Goal: Understand process/instructions: Learn how to perform a task or action

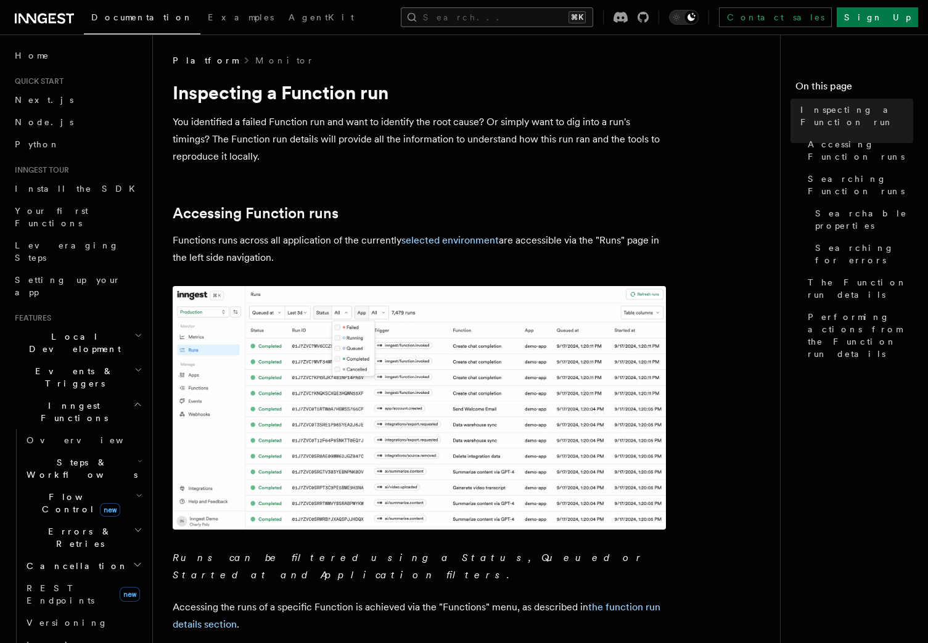
click at [490, 22] on button "Search... ⌘K" at bounding box center [497, 17] width 192 height 20
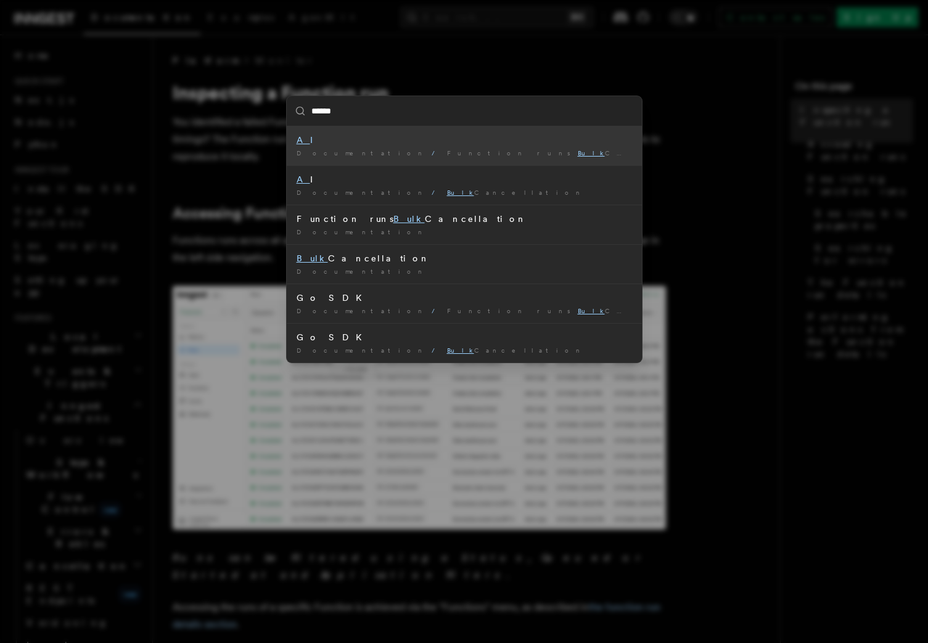
type input "****"
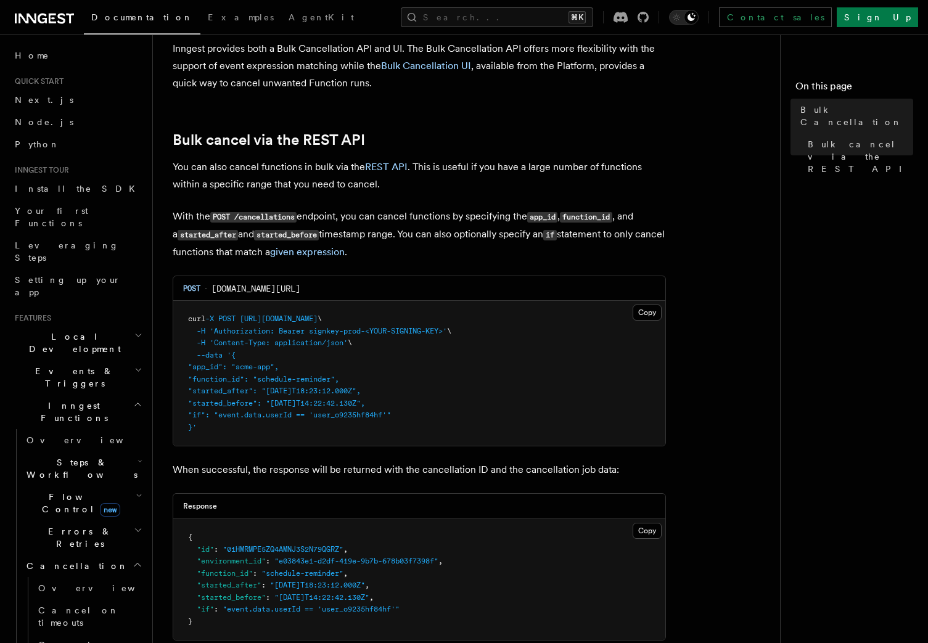
scroll to position [157, 0]
click at [246, 180] on p "You can also cancel functions in bulk via the REST API . This is useful if you …" at bounding box center [419, 176] width 493 height 35
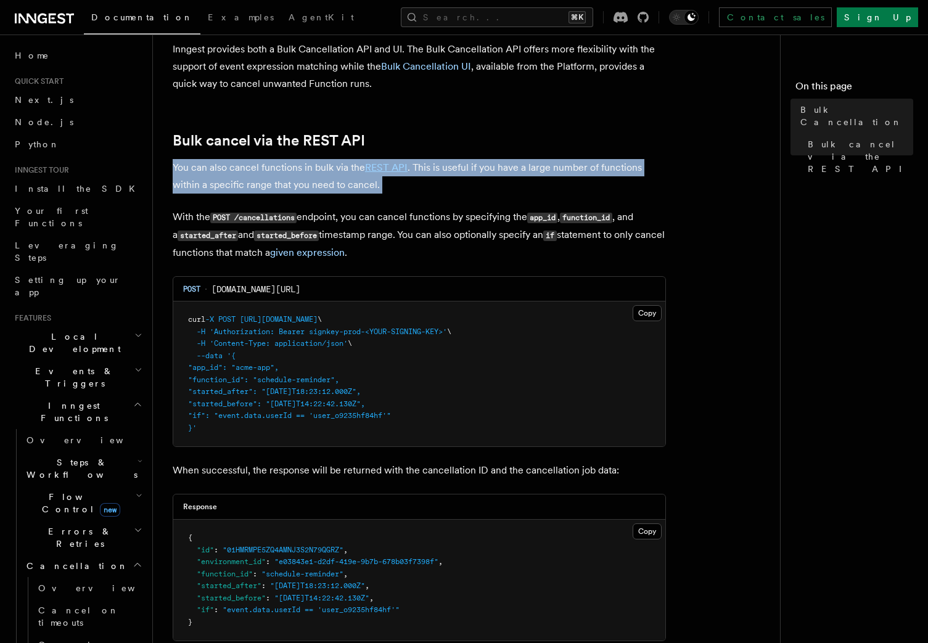
click at [246, 180] on p "You can also cancel functions in bulk via the REST API . This is useful if you …" at bounding box center [419, 176] width 493 height 35
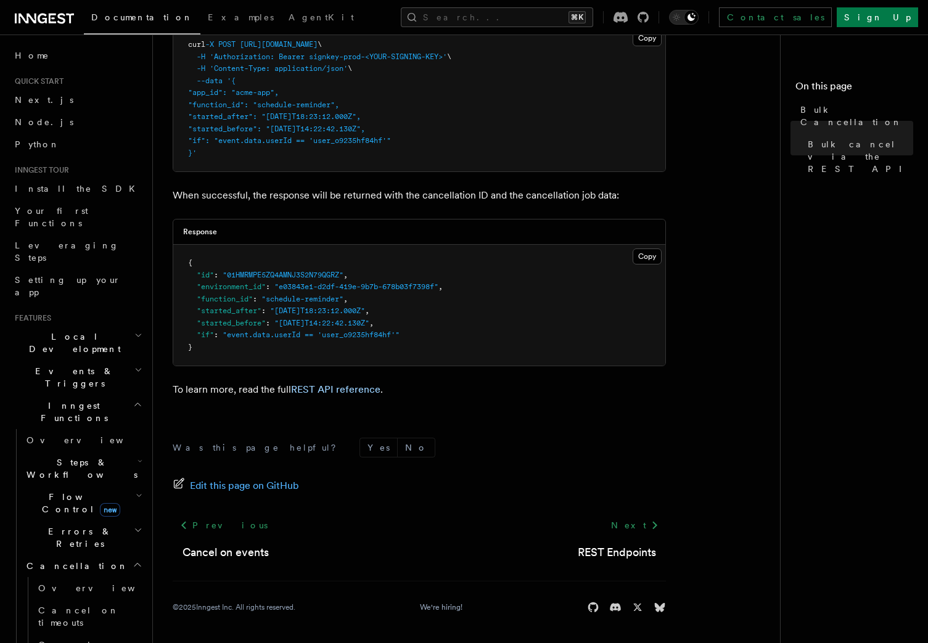
scroll to position [0, 0]
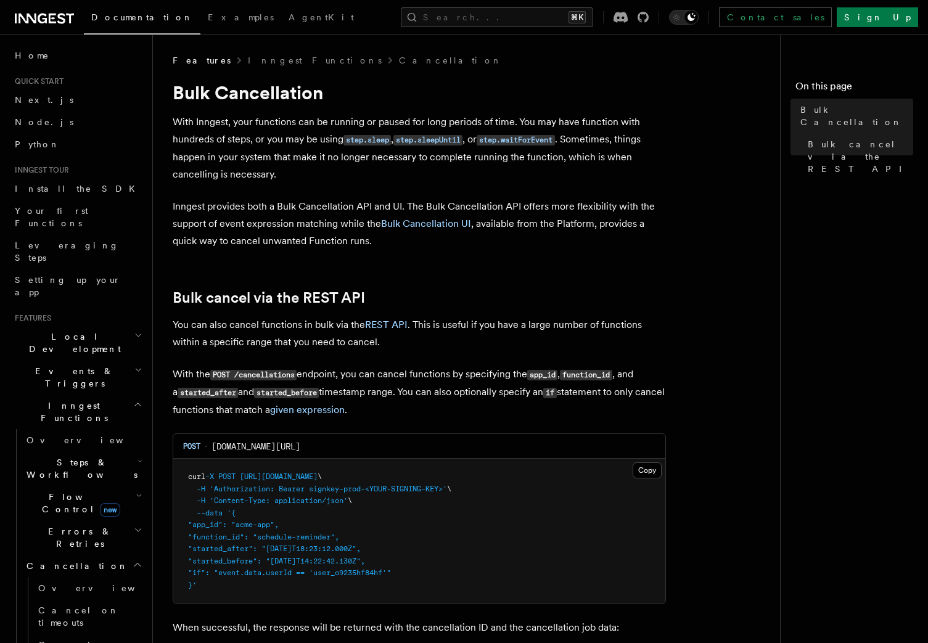
click at [252, 145] on p "With Inngest, your functions can be running or paused for long periods of time.…" at bounding box center [419, 148] width 493 height 70
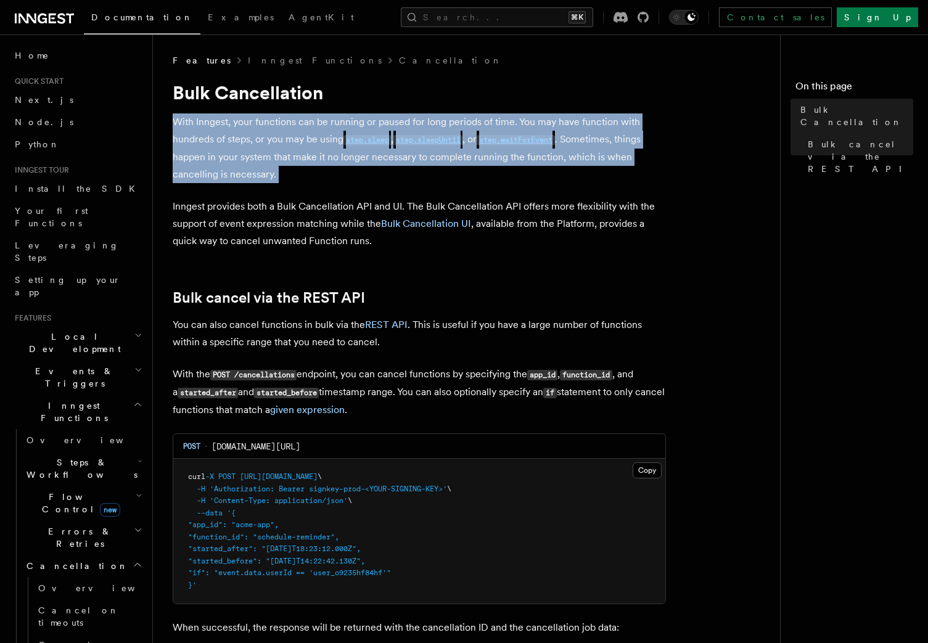
click at [252, 145] on p "With Inngest, your functions can be running or paused for long periods of time.…" at bounding box center [419, 148] width 493 height 70
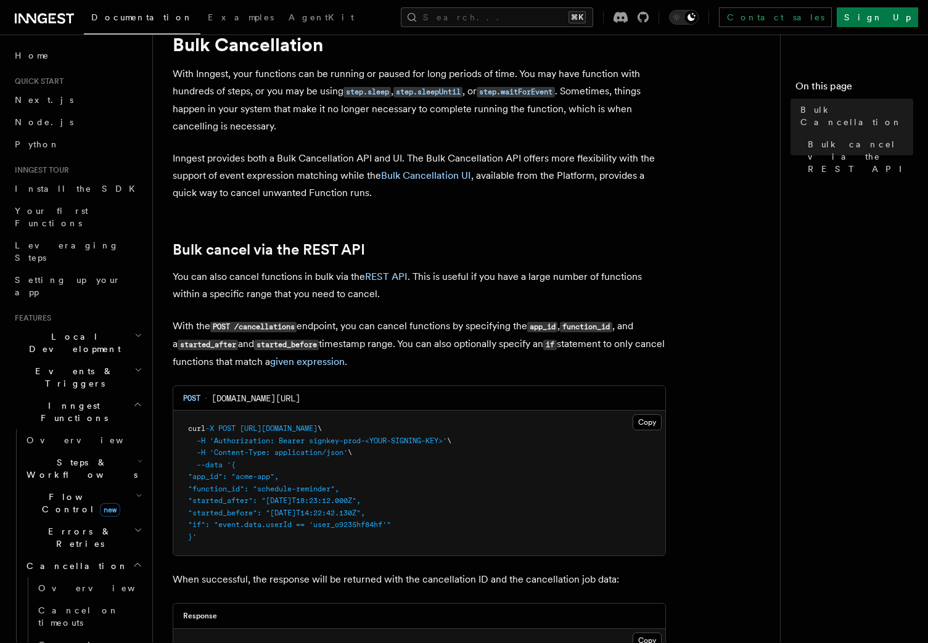
scroll to position [49, 0]
click at [237, 287] on p "You can also cancel functions in bulk via the REST API . This is useful if you …" at bounding box center [419, 284] width 493 height 35
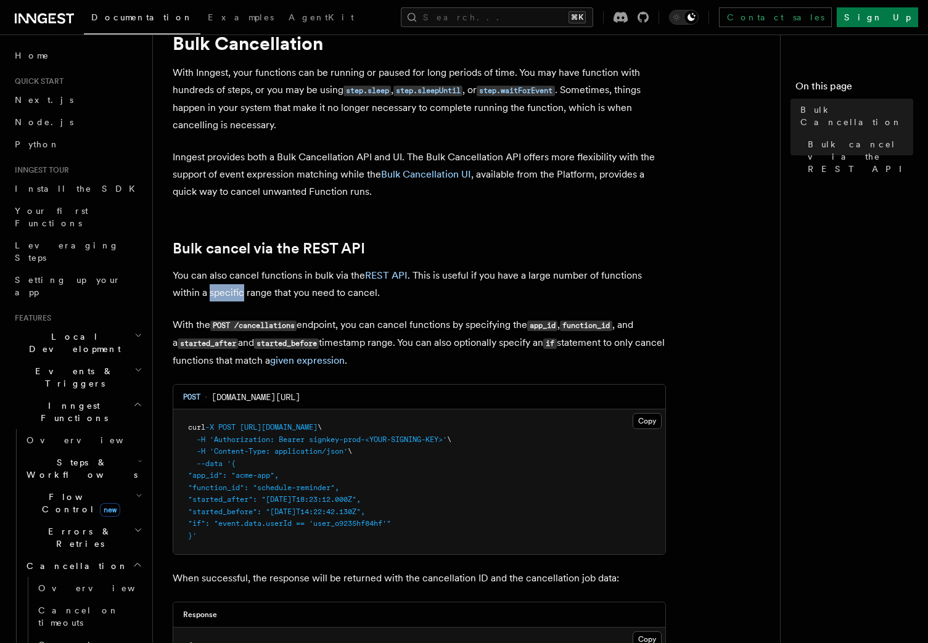
click at [237, 287] on p "You can also cancel functions in bulk via the REST API . This is useful if you …" at bounding box center [419, 284] width 493 height 35
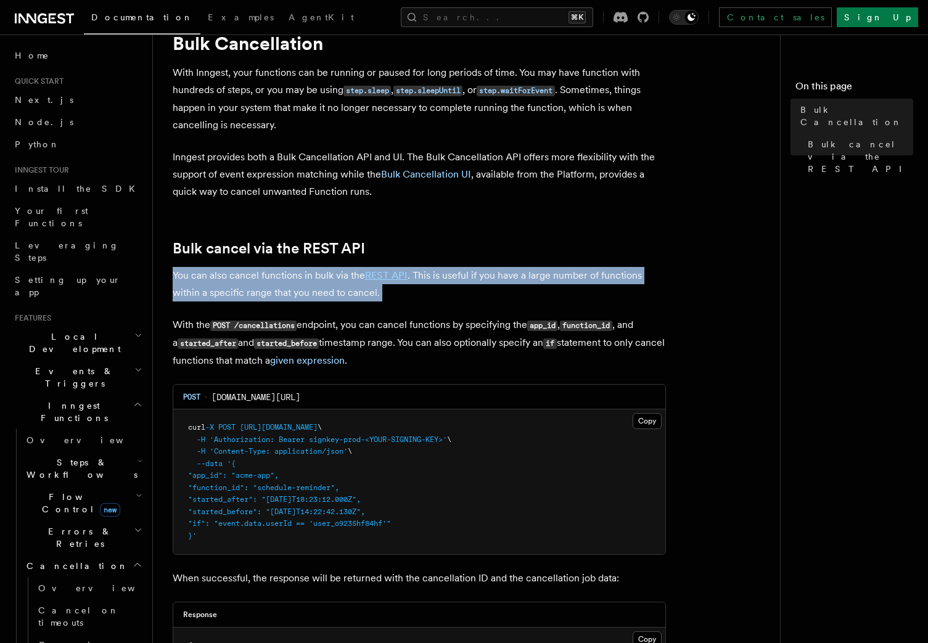
click at [237, 287] on p "You can also cancel functions in bulk via the REST API . This is useful if you …" at bounding box center [419, 284] width 493 height 35
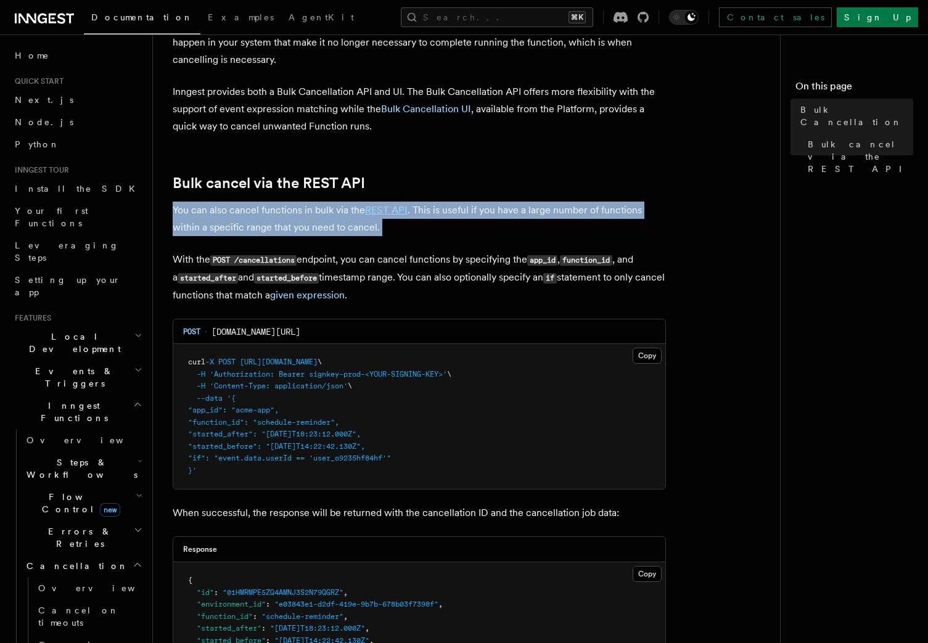
scroll to position [117, 0]
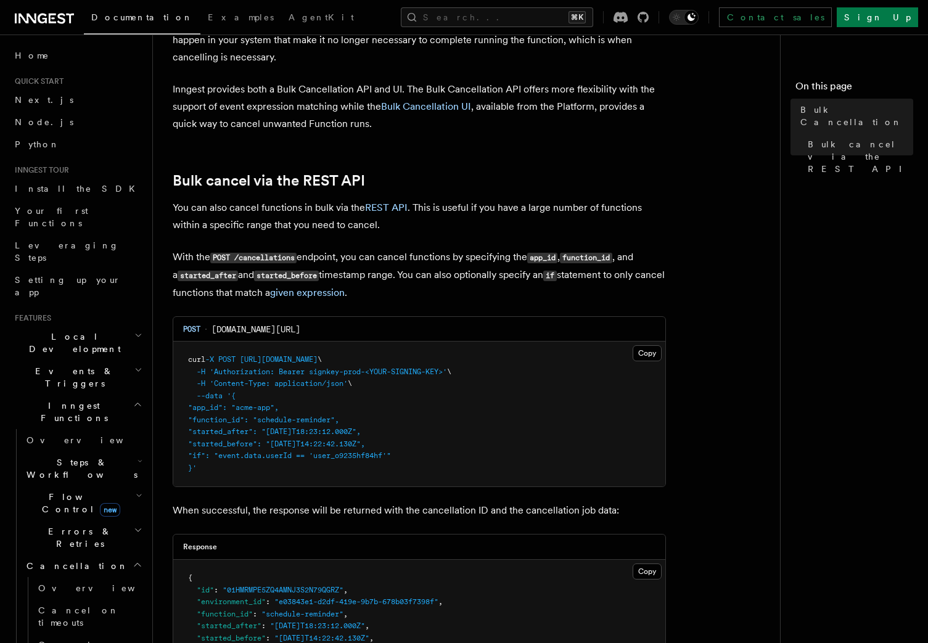
click at [227, 409] on span ""app_id": "acme-app"," at bounding box center [233, 407] width 91 height 9
click at [240, 423] on span ""function_id": "schedule-reminder"," at bounding box center [263, 419] width 151 height 9
drag, startPoint x: 218, startPoint y: 472, endPoint x: 179, endPoint y: 360, distance: 118.5
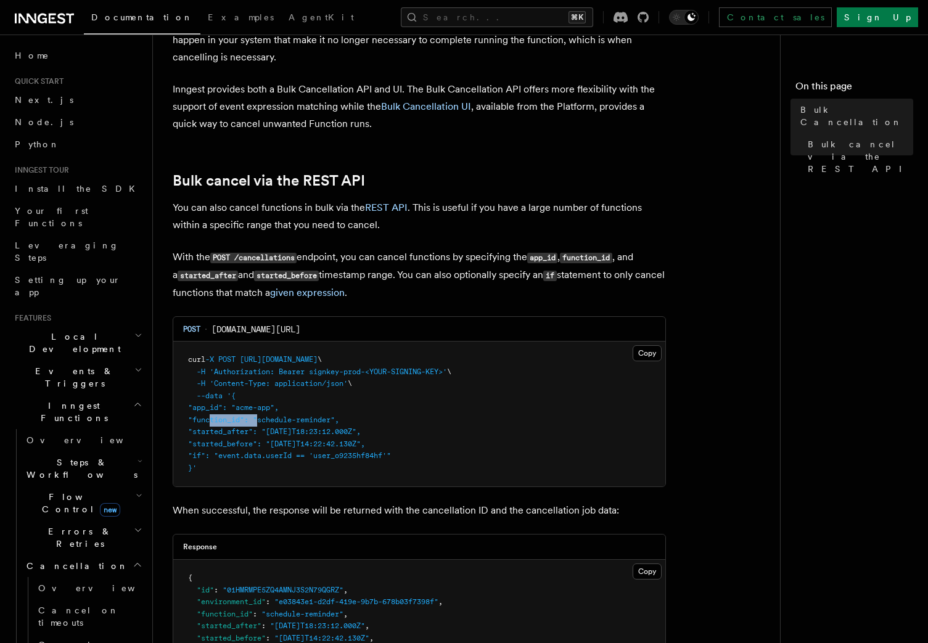
click at [179, 360] on pre "curl -X POST [URL][DOMAIN_NAME] \ -H 'Authorization: Bearer signkey-prod-<YOUR-…" at bounding box center [419, 413] width 492 height 145
click at [317, 497] on article "Features Inngest Functions Cancellation Bulk Cancellation With Inngest, your fu…" at bounding box center [471, 447] width 597 height 1021
click at [651, 346] on button "Copy Copied" at bounding box center [646, 353] width 29 height 16
